Goal: Find specific page/section: Find specific page/section

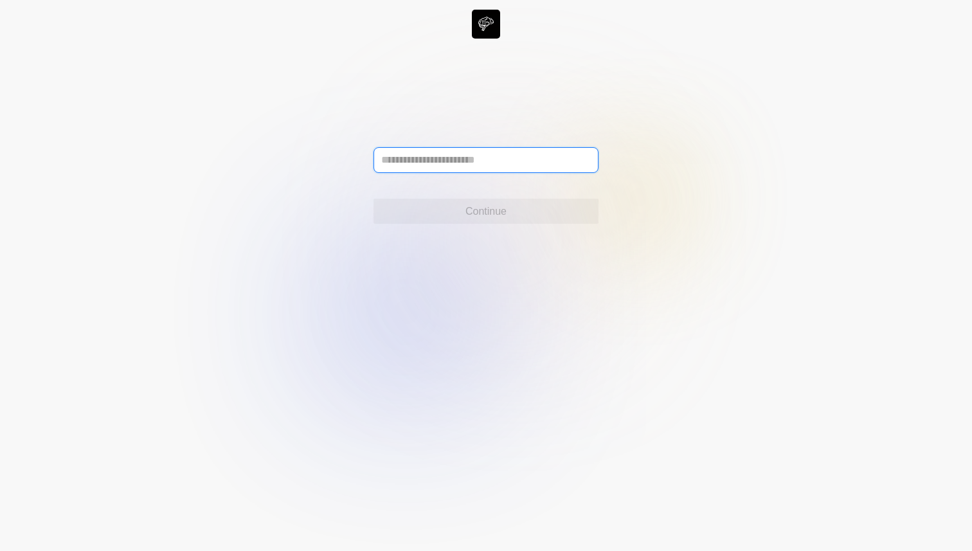
click at [524, 163] on input "text" at bounding box center [485, 160] width 225 height 26
click at [745, 212] on icon at bounding box center [486, 275] width 972 height 551
click at [487, 25] on icon at bounding box center [486, 275] width 972 height 551
click at [487, 166] on input "text" at bounding box center [485, 160] width 225 height 26
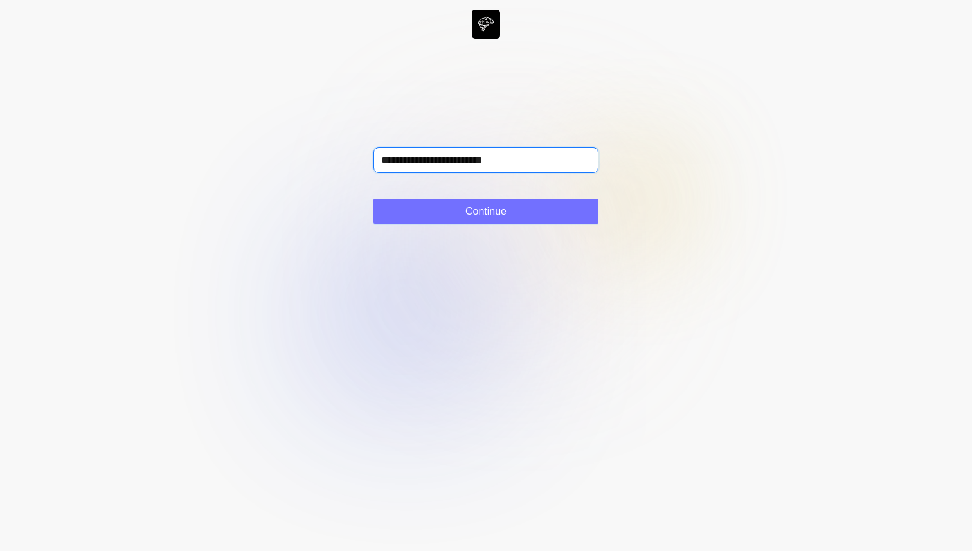
type input "**********"
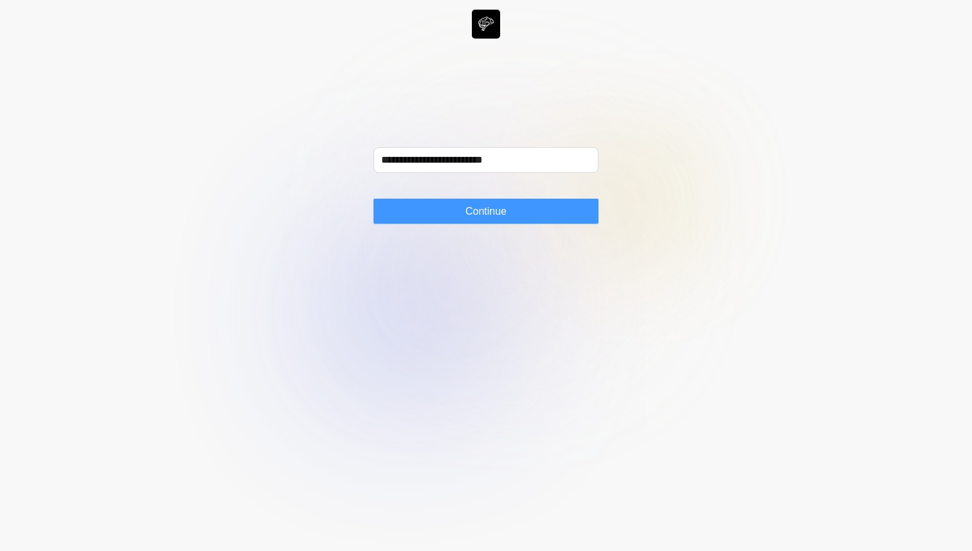
click at [490, 212] on span "Continue" at bounding box center [485, 211] width 41 height 15
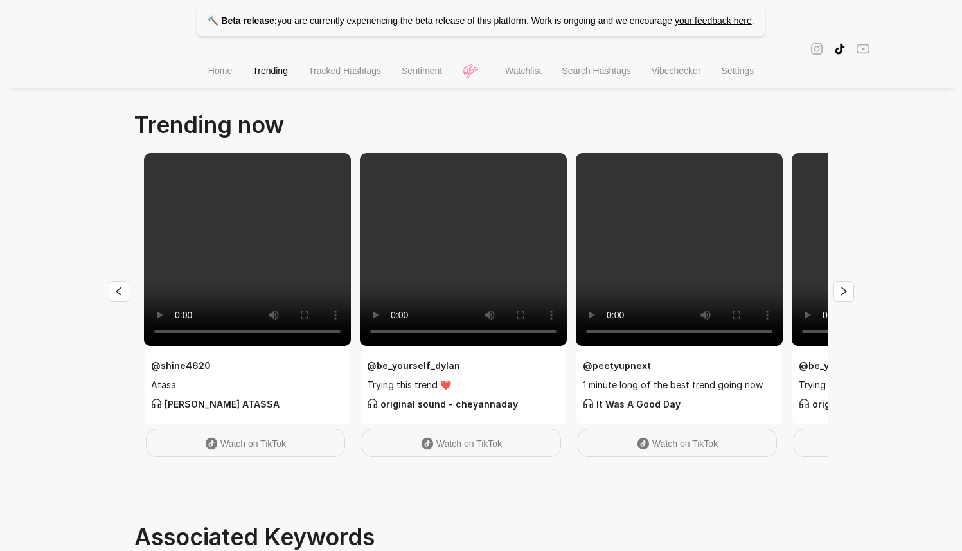
click at [419, 76] on span "Sentiment" at bounding box center [422, 71] width 40 height 10
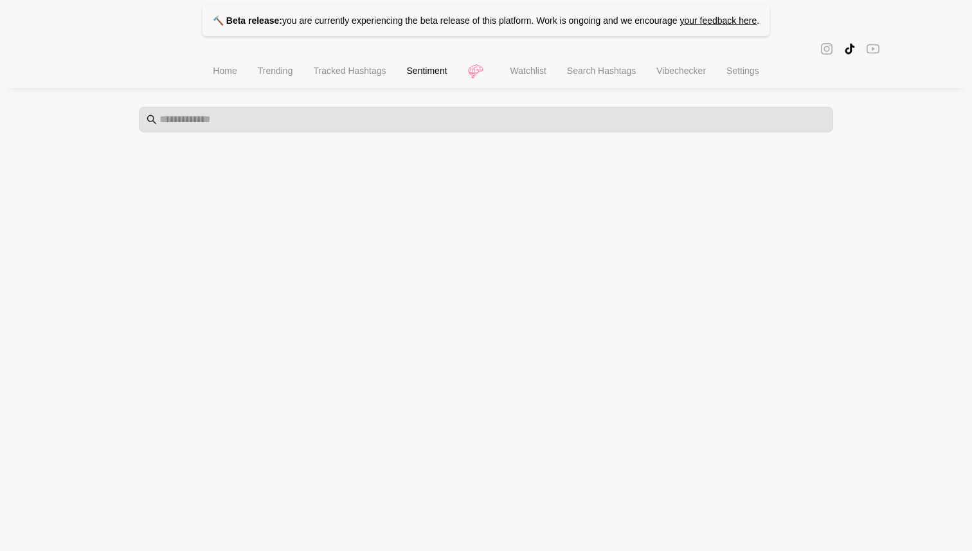
click at [546, 75] on span "Watchlist" at bounding box center [528, 71] width 36 height 10
